Goal: Task Accomplishment & Management: Complete application form

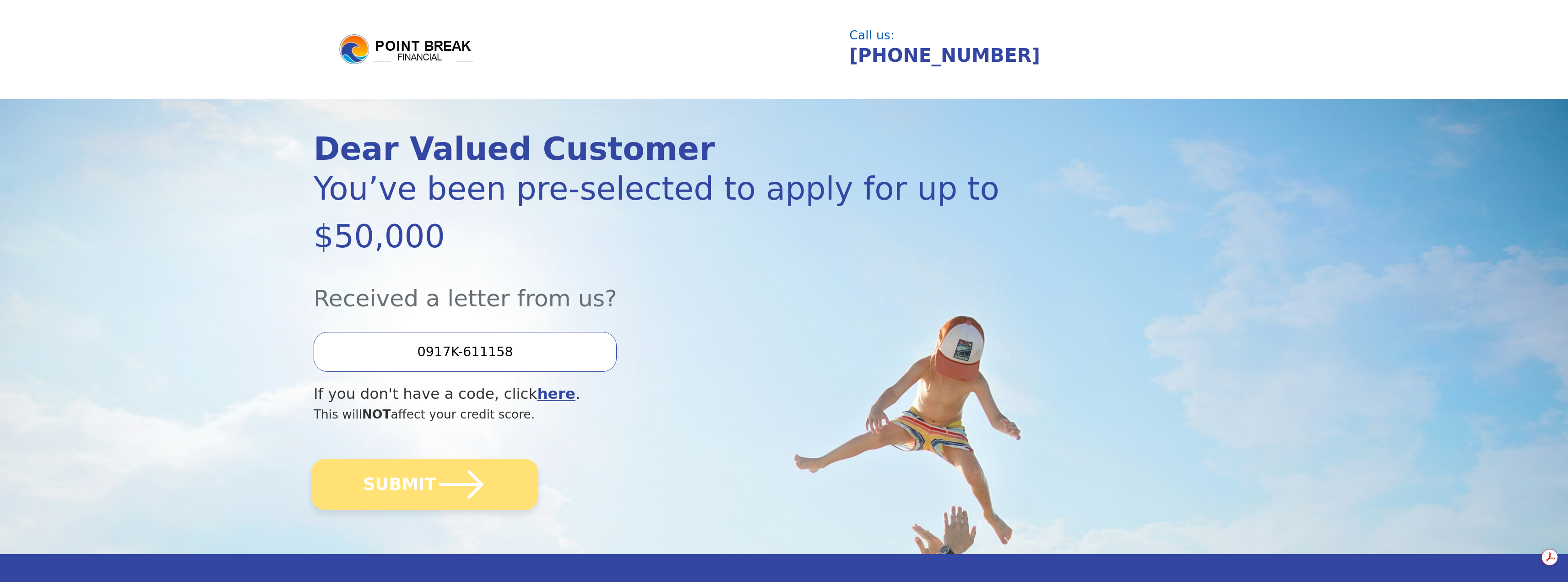
click at [413, 459] on button "SUBMIT" at bounding box center [425, 484] width 227 height 51
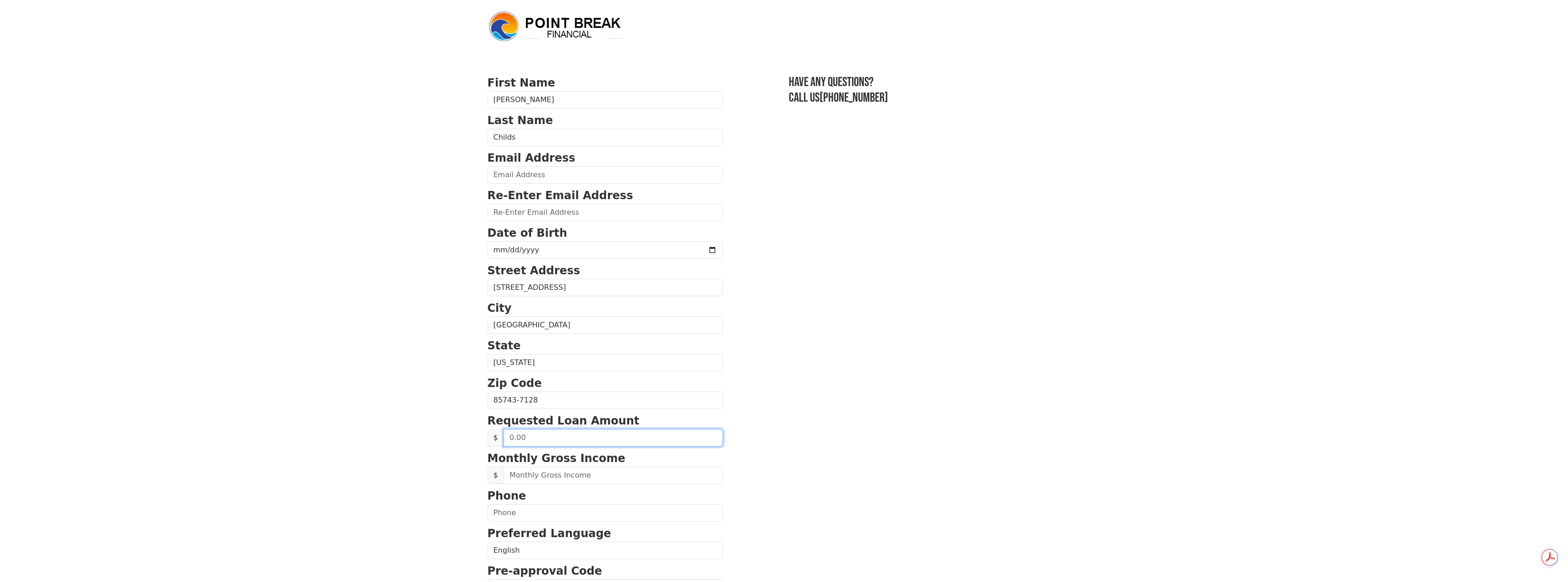
click at [531, 439] on input "text" at bounding box center [613, 438] width 219 height 18
click at [542, 476] on input "text" at bounding box center [613, 475] width 219 height 18
click at [511, 438] on input "2,000.00" at bounding box center [613, 438] width 219 height 18
type input "5,000.00"
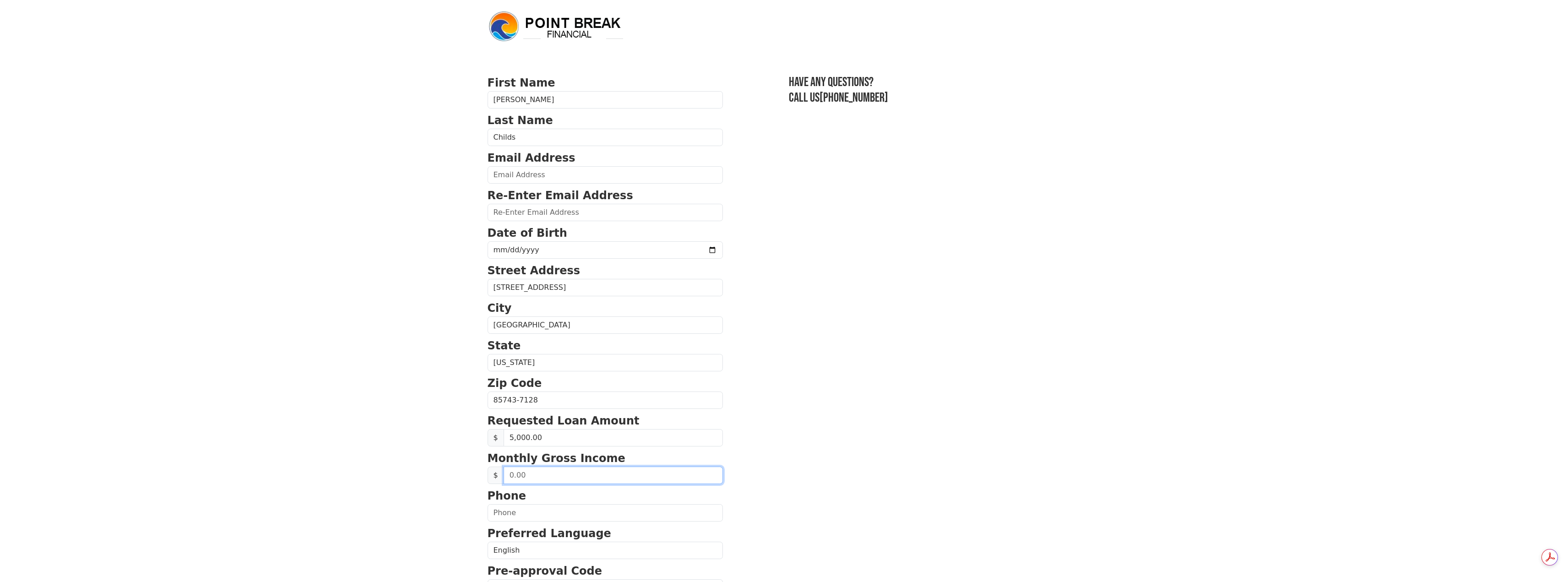
click at [526, 472] on input "text" at bounding box center [613, 475] width 219 height 18
click at [536, 474] on input "text" at bounding box center [613, 475] width 219 height 18
type input "5,495.46"
click at [529, 512] on input "text" at bounding box center [605, 513] width 235 height 18
type input "(402) 917-2045"
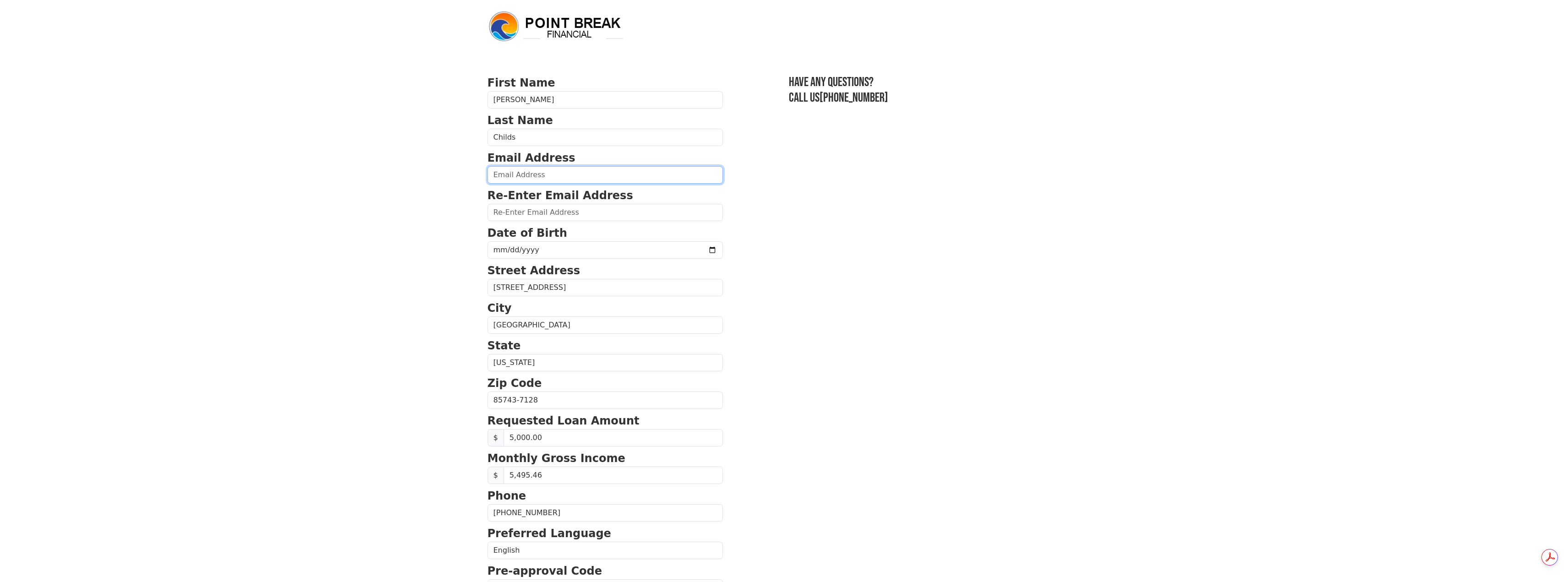
type input "brenna68128@yahoo.com"
type input "(402) 917-2045"
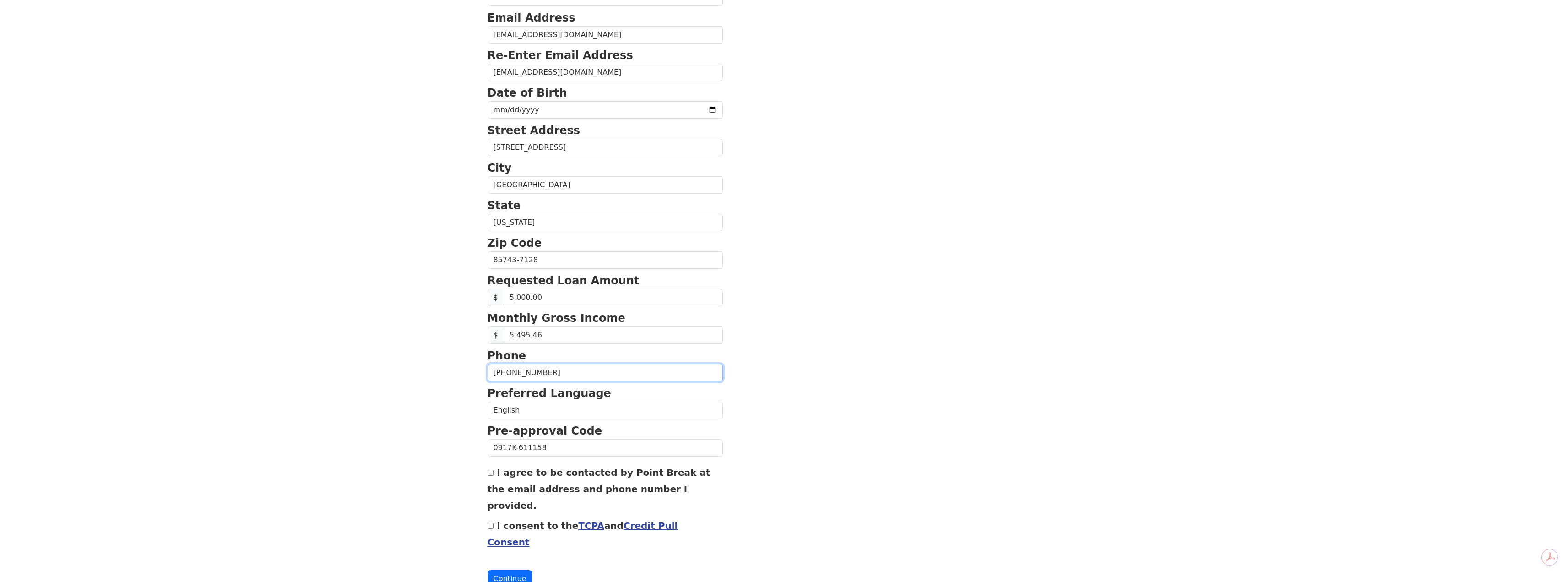
scroll to position [147, 0]
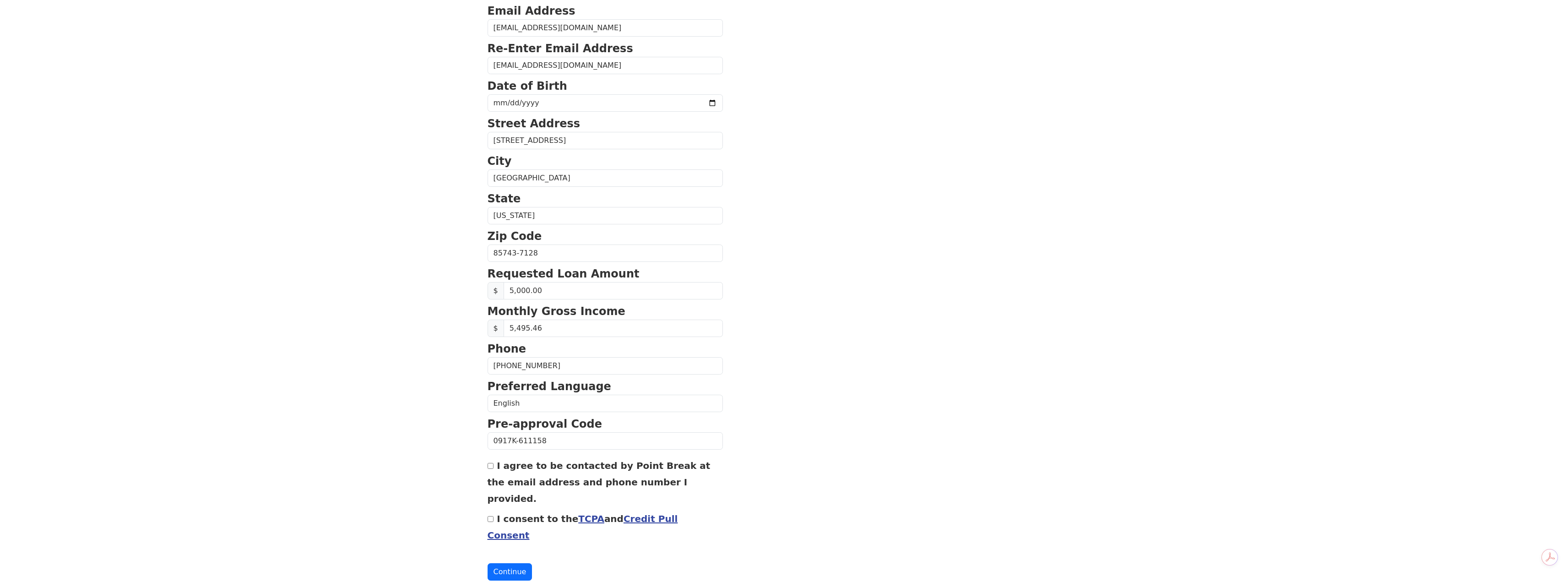
click at [492, 466] on input "I agree to be contacted by Point Break at the email address and phone number I …" at bounding box center [490, 466] width 6 height 6
checkbox input "true"
click at [491, 516] on input "I consent to the TCPA and Credit Pull Consent" at bounding box center [490, 519] width 6 height 6
checkbox input "true"
click at [500, 564] on button "Continue" at bounding box center [510, 572] width 45 height 18
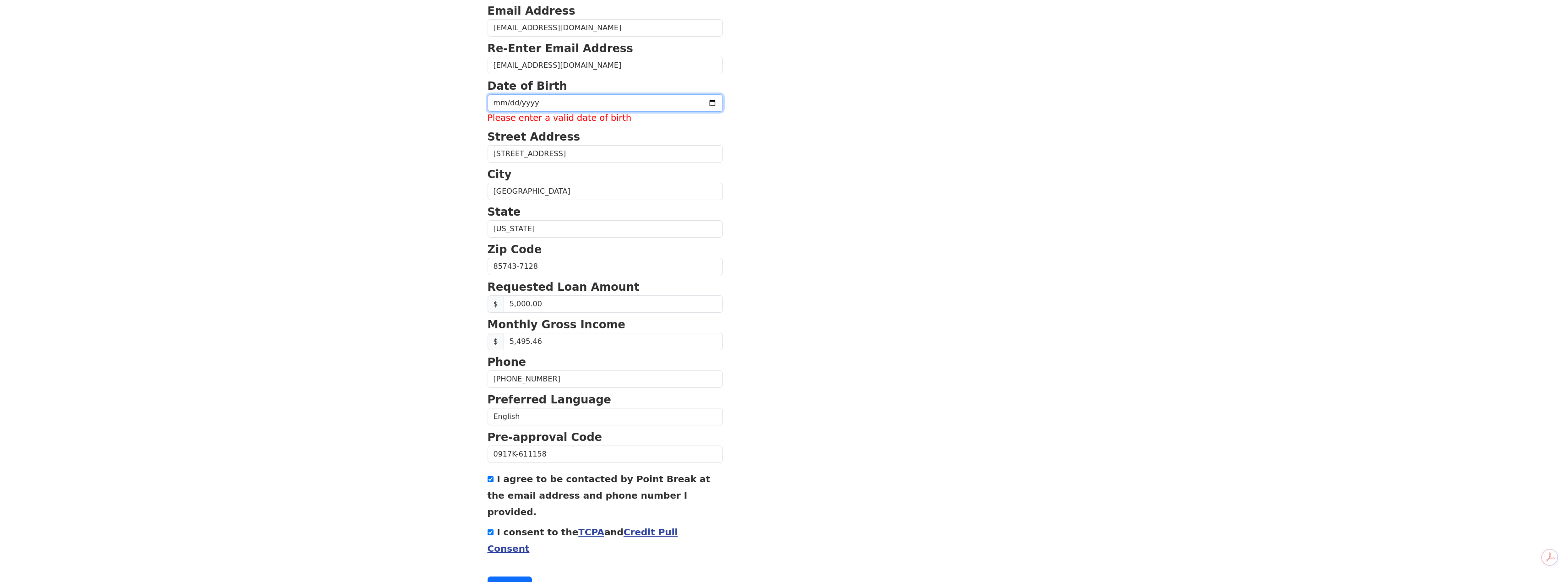
click at [560, 106] on input "date" at bounding box center [605, 103] width 235 height 18
type input "1970-07-02"
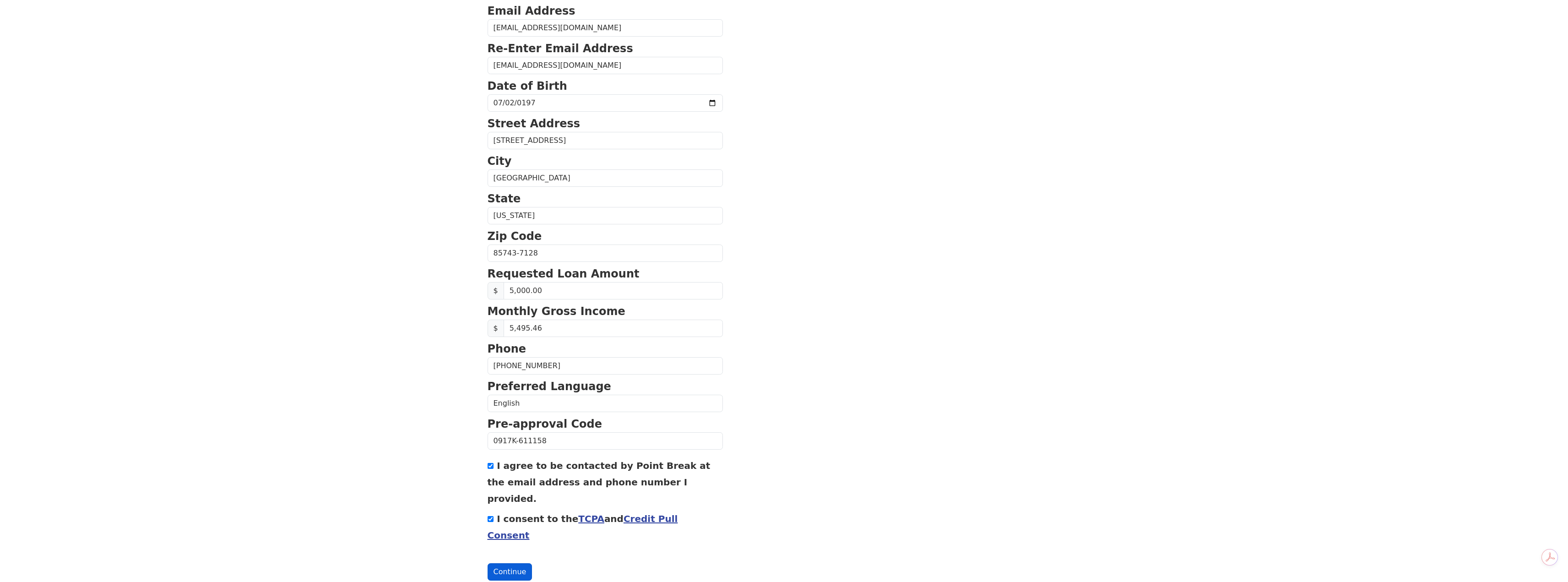
click at [504, 564] on button "Continue" at bounding box center [510, 572] width 45 height 18
